Goal: Task Accomplishment & Management: Manage account settings

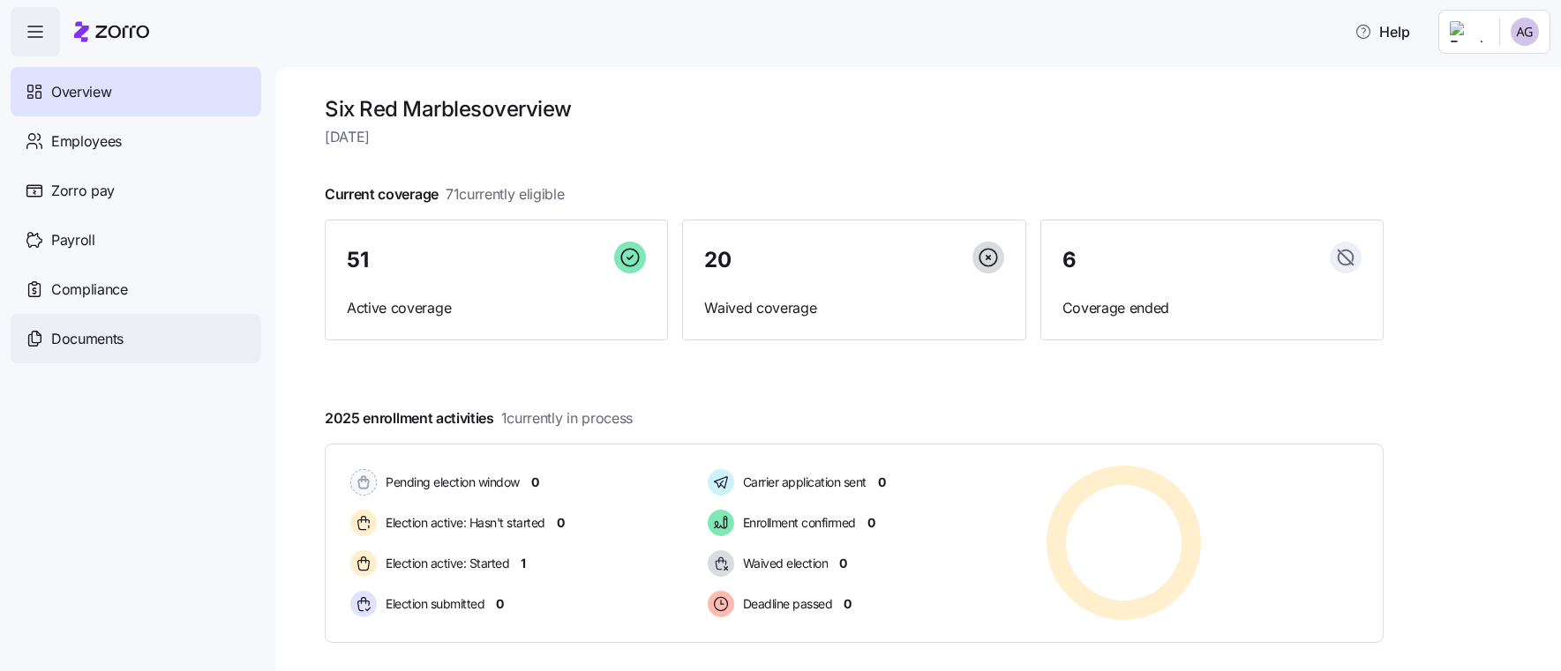
click at [89, 341] on span "Documents" at bounding box center [87, 339] width 72 height 22
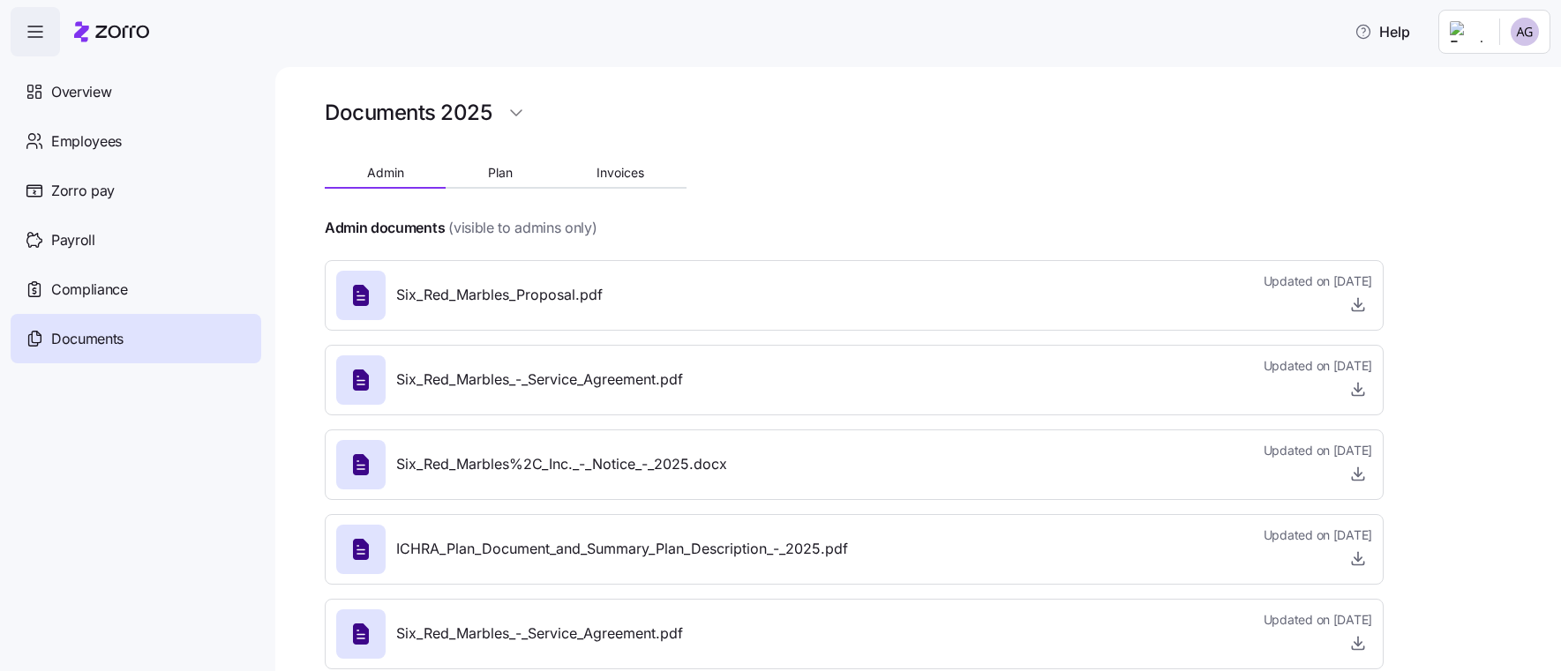
scroll to position [34, 0]
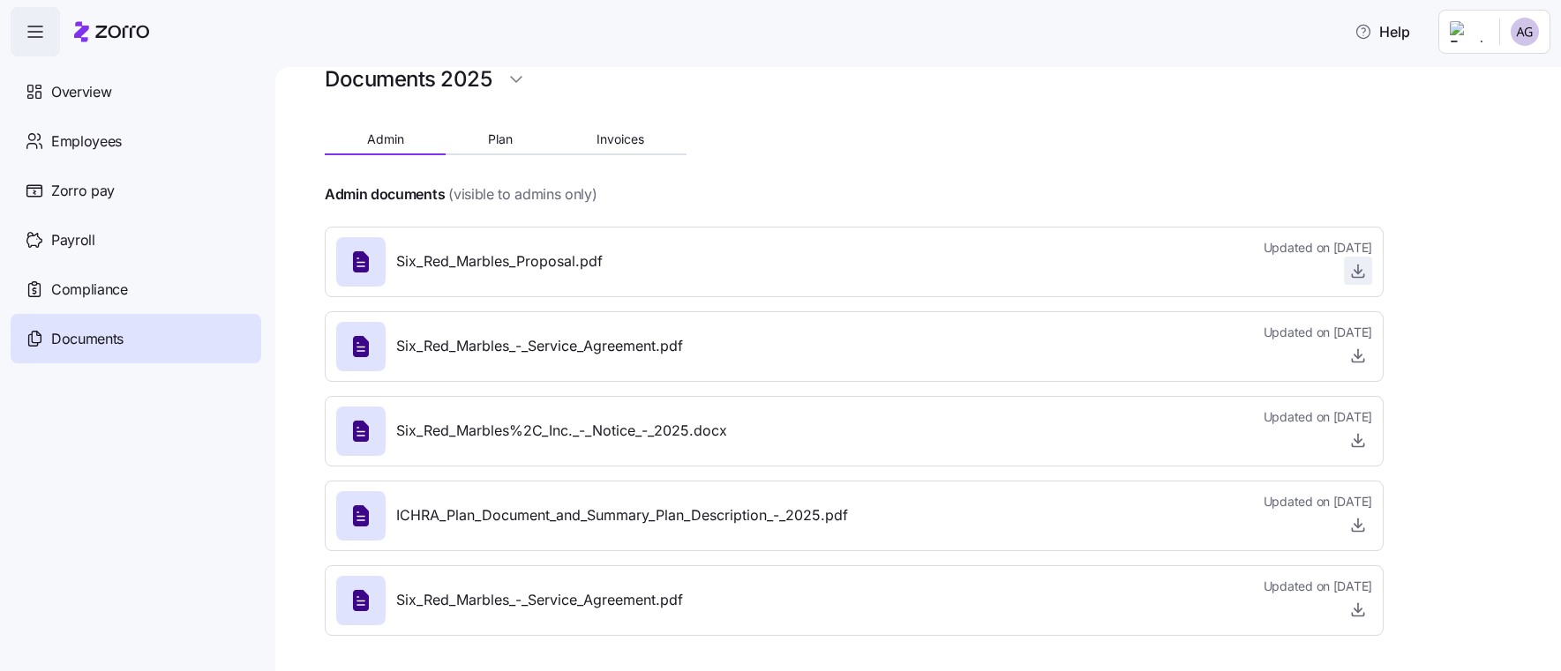
click at [1346, 279] on span "button" at bounding box center [1357, 271] width 26 height 26
click at [1351, 273] on icon "button" at bounding box center [1358, 271] width 18 height 18
